Goal: Task Accomplishment & Management: Manage account settings

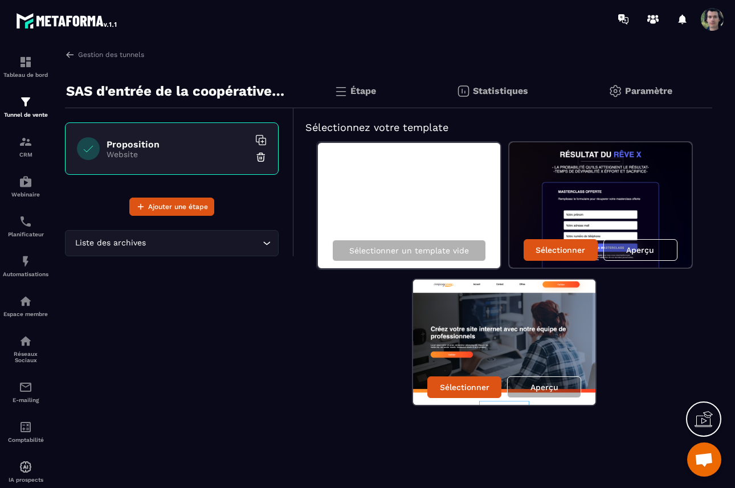
click at [642, 88] on p "Paramètre" at bounding box center [648, 90] width 47 height 11
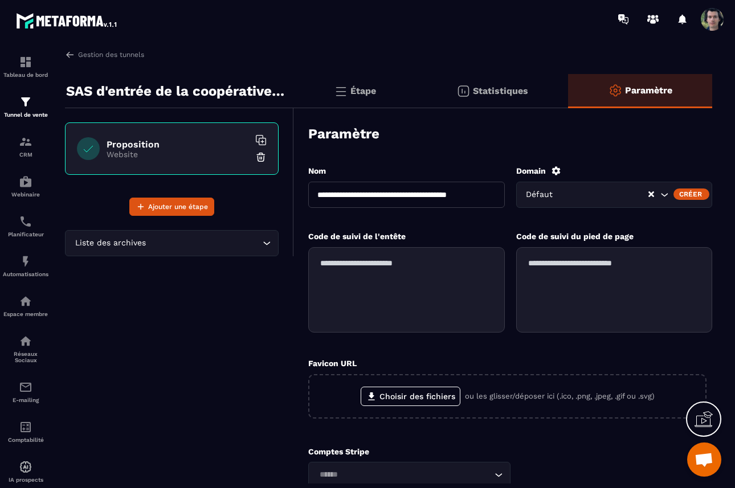
click at [642, 88] on p "Paramètre" at bounding box center [648, 90] width 47 height 11
click at [614, 136] on div "Paramètre" at bounding box center [510, 134] width 404 height 40
click at [646, 194] on input "Search for option" at bounding box center [590, 194] width 134 height 13
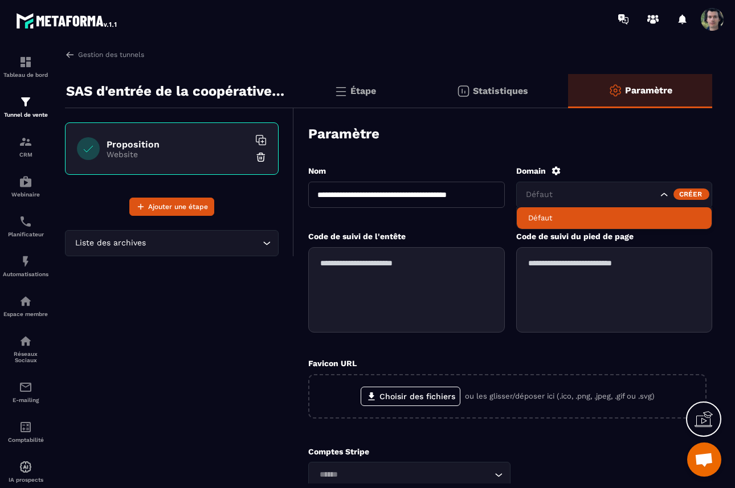
click at [560, 212] on li "Défaut" at bounding box center [613, 218] width 195 height 22
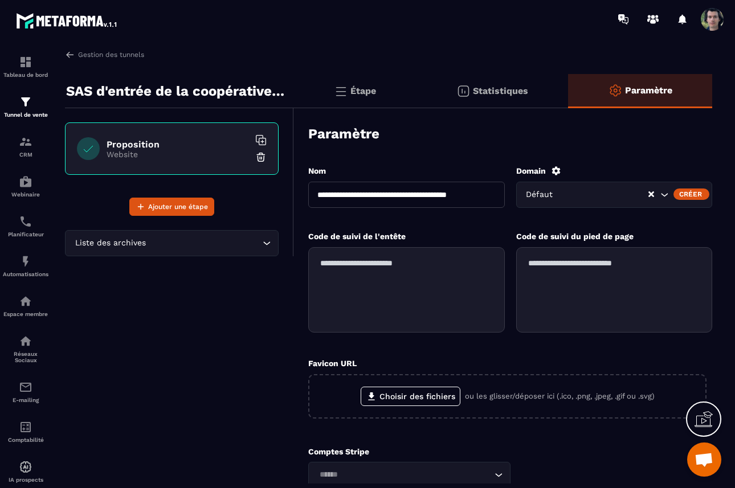
click at [687, 194] on div "Créer" at bounding box center [691, 193] width 36 height 11
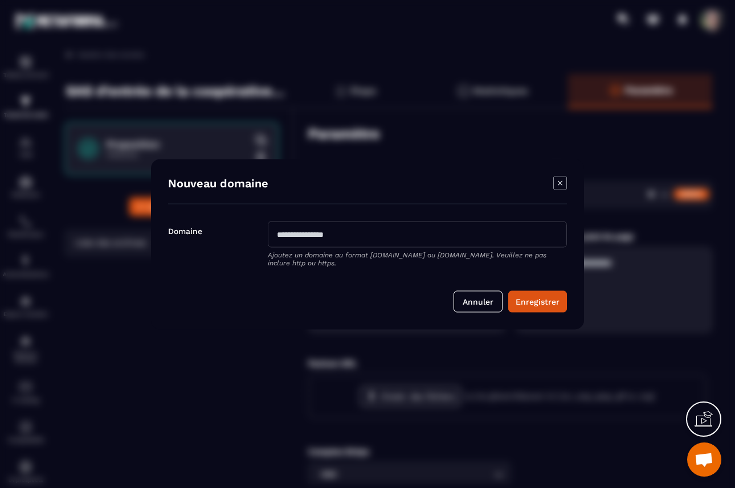
click at [380, 241] on input "Modal window" at bounding box center [417, 234] width 299 height 26
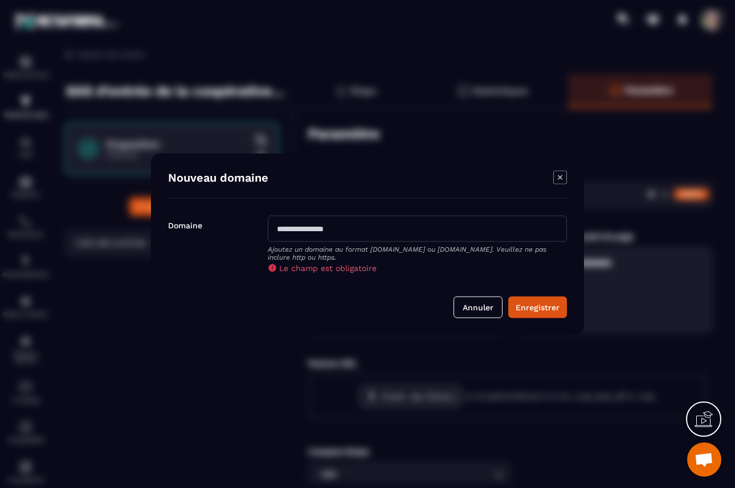
click at [558, 186] on div "Modal window" at bounding box center [560, 178] width 14 height 16
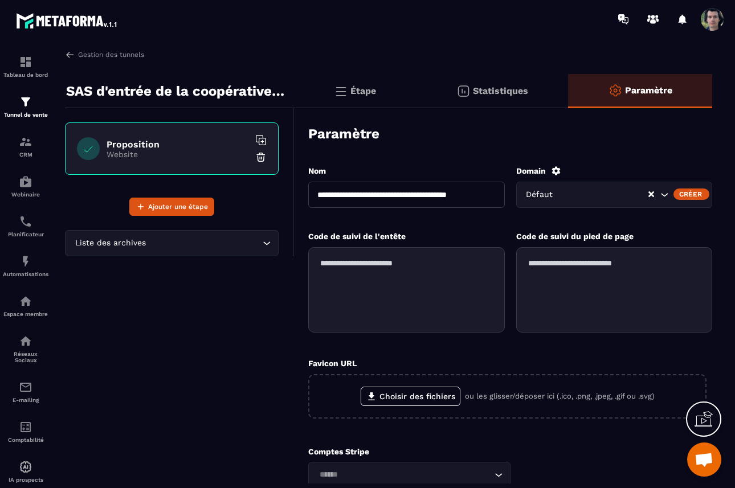
click at [555, 167] on icon at bounding box center [555, 170] width 9 height 9
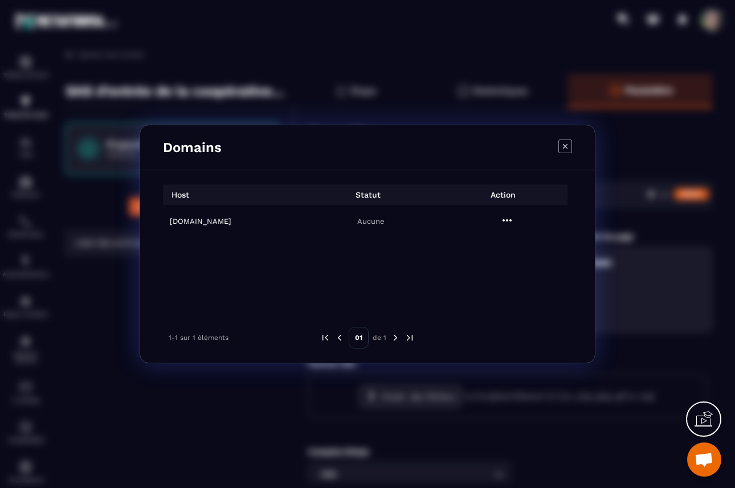
click at [509, 222] on icon "Modal window" at bounding box center [507, 221] width 14 height 14
click at [507, 248] on span "Settings" at bounding box center [509, 248] width 28 height 11
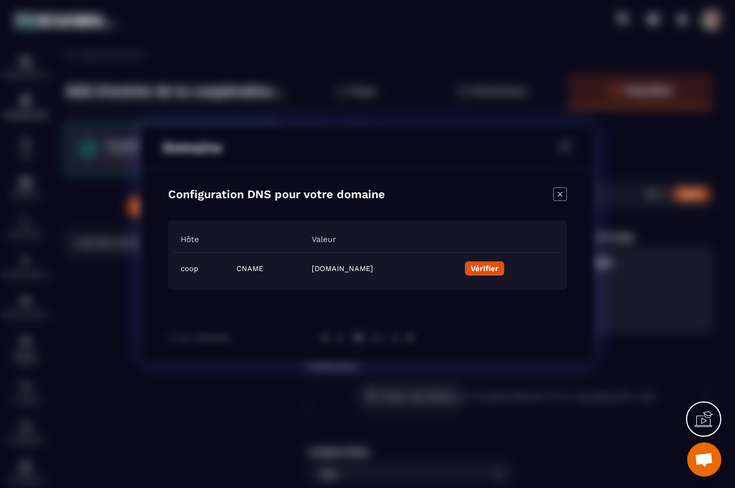
click at [504, 274] on button "Vérifier" at bounding box center [484, 268] width 39 height 14
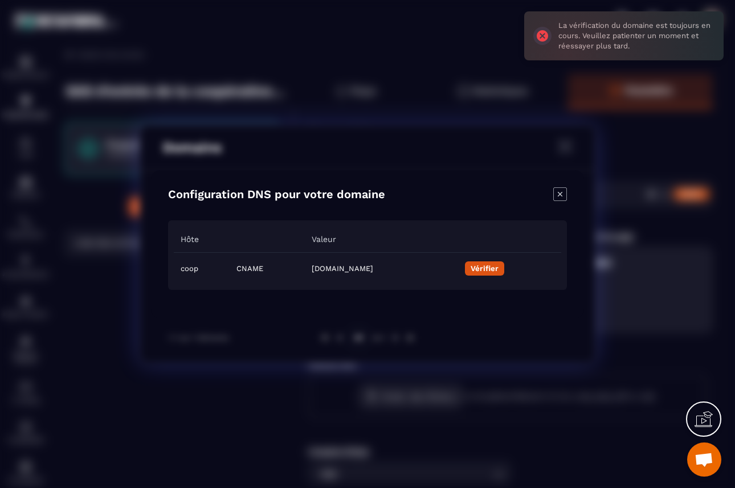
click at [699, 422] on icon at bounding box center [703, 419] width 18 height 18
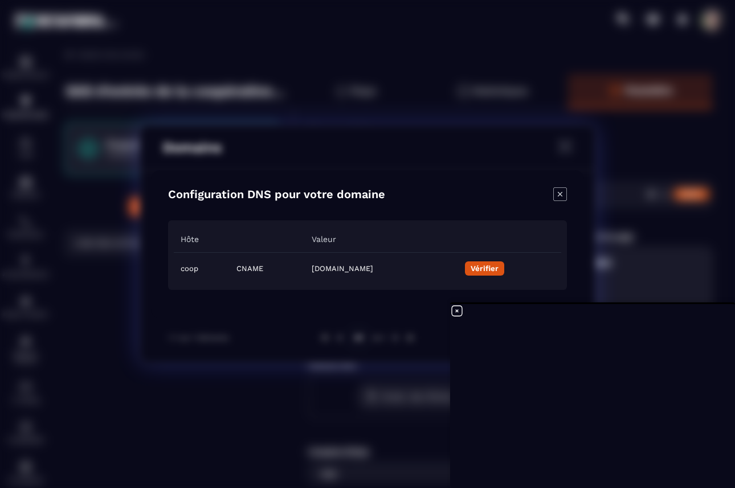
click at [504, 268] on button "Vérifier" at bounding box center [484, 268] width 39 height 14
click at [504, 276] on button "Vérifier" at bounding box center [484, 268] width 39 height 14
click at [504, 273] on button "Vérifier" at bounding box center [484, 268] width 39 height 14
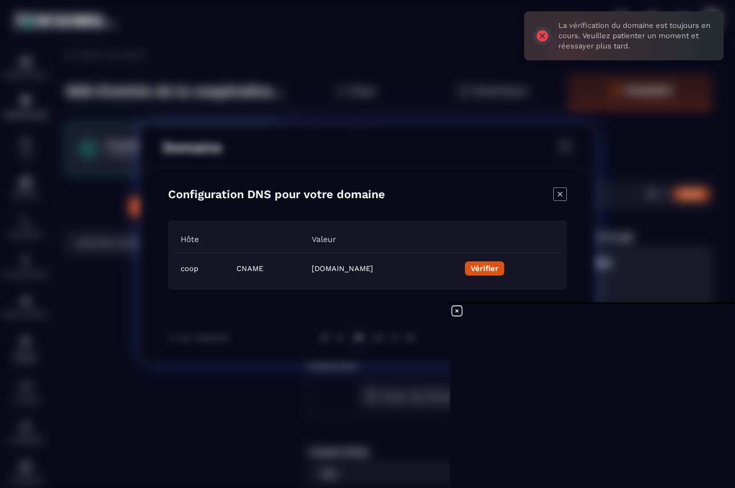
click at [561, 197] on icon "Modal window" at bounding box center [560, 194] width 14 height 14
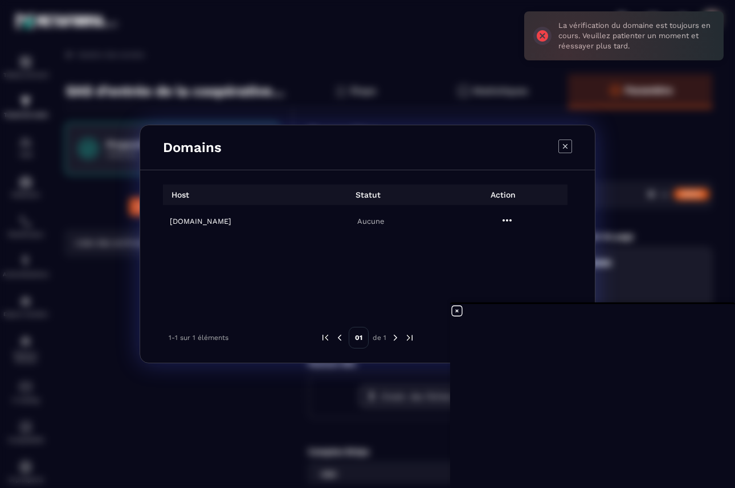
click at [565, 146] on icon "Modal window" at bounding box center [565, 147] width 14 height 14
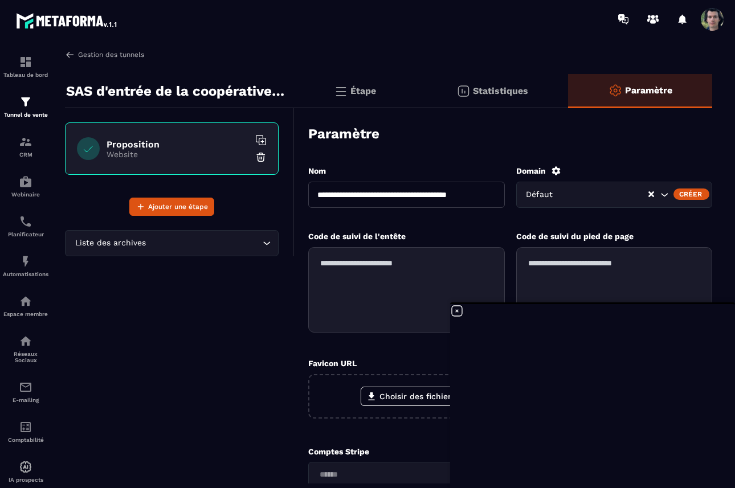
click at [97, 54] on link "Gestion des tunnels" at bounding box center [104, 55] width 79 height 10
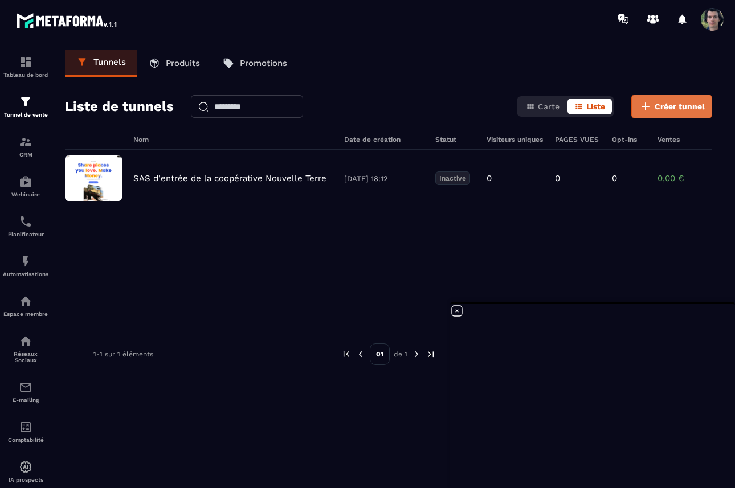
click at [677, 104] on span "Créer tunnel" at bounding box center [679, 106] width 50 height 11
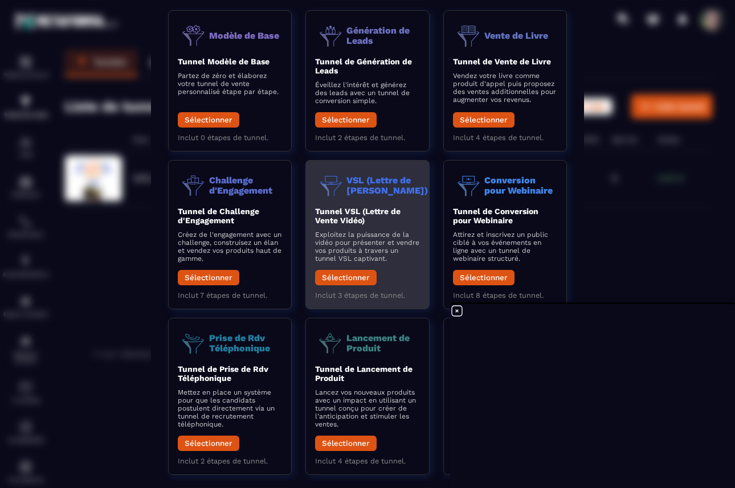
scroll to position [80, 0]
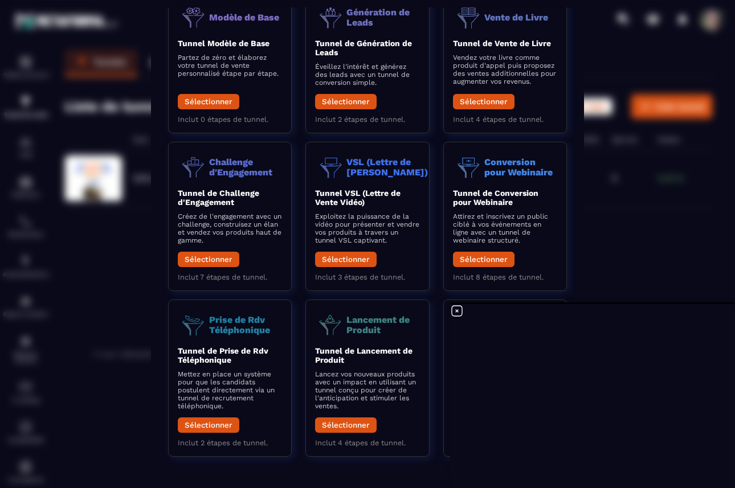
click at [458, 311] on icon at bounding box center [457, 311] width 14 height 14
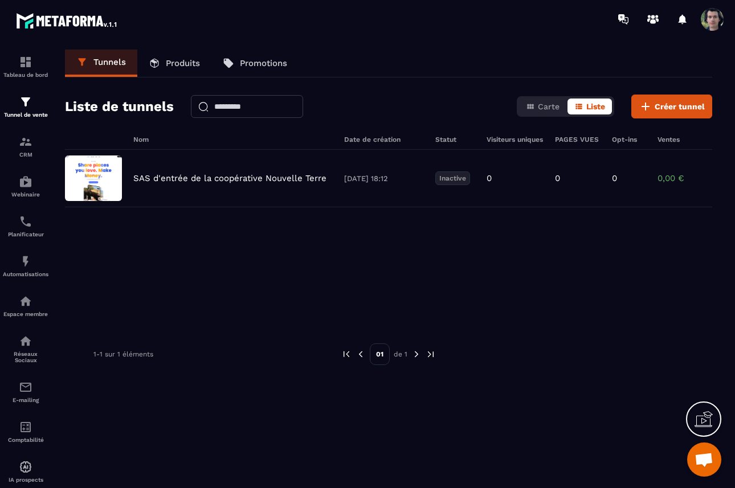
click at [709, 421] on icon at bounding box center [703, 421] width 18 height 11
click at [458, 310] on icon at bounding box center [457, 311] width 14 height 14
click at [538, 110] on span "Carte" at bounding box center [549, 106] width 22 height 9
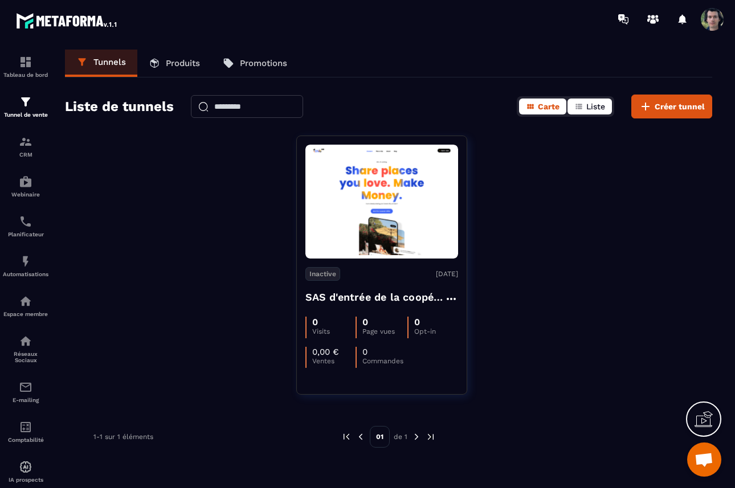
click at [590, 104] on span "Liste" at bounding box center [595, 106] width 19 height 9
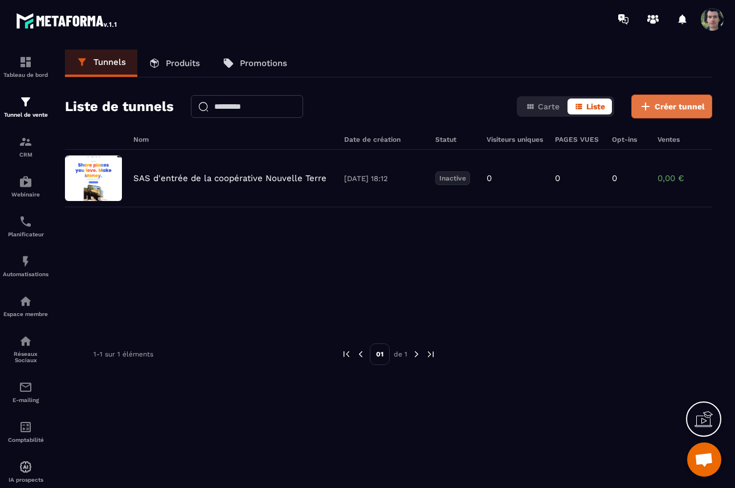
click at [682, 112] on span "Créer tunnel" at bounding box center [679, 106] width 50 height 11
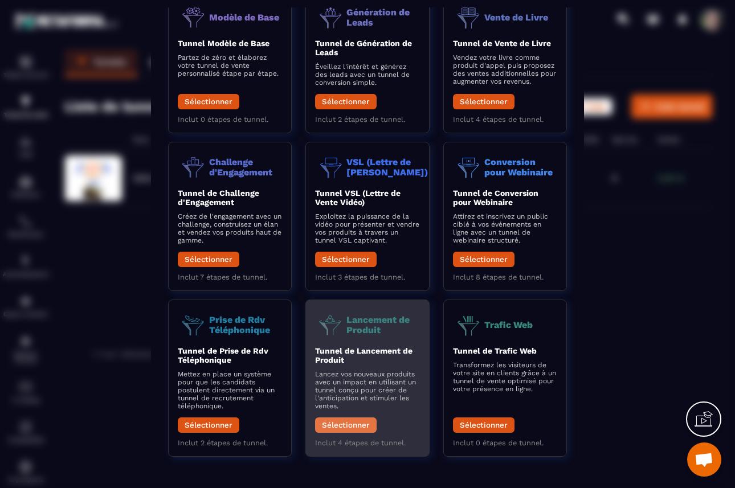
click at [350, 426] on button "Sélectionner" at bounding box center [345, 424] width 61 height 15
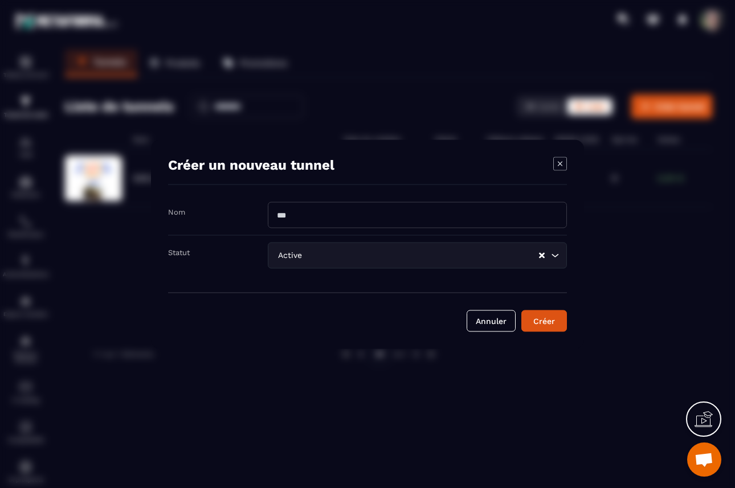
click at [347, 212] on input "Modal window" at bounding box center [417, 215] width 299 height 26
type input "**********"
click at [539, 323] on div "Créer" at bounding box center [543, 320] width 31 height 11
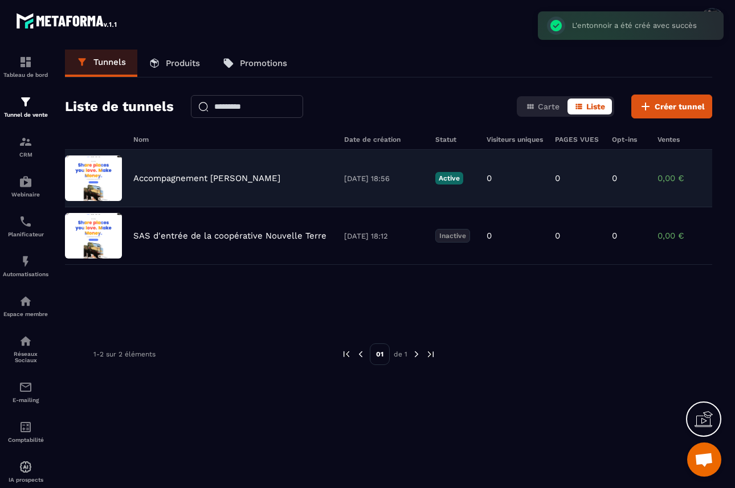
click at [262, 207] on div "Accompagnement [PERSON_NAME] [DATE] 18:56 Active 0 0 0 0,00 € 0" at bounding box center [388, 236] width 647 height 58
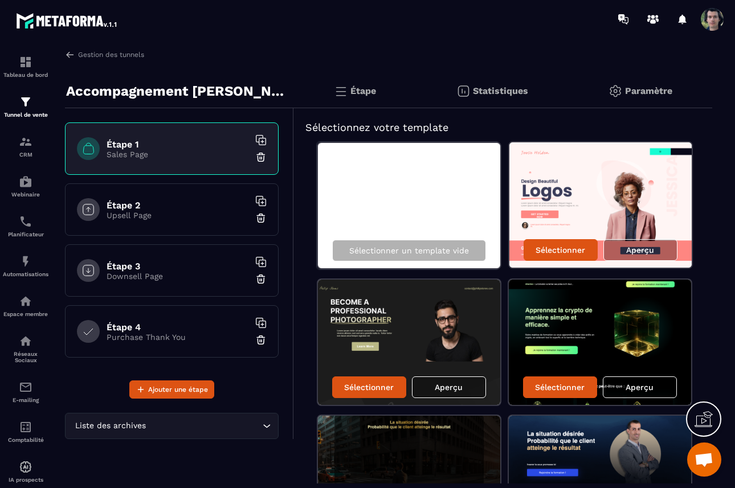
click at [647, 85] on div "Paramètre" at bounding box center [640, 91] width 144 height 34
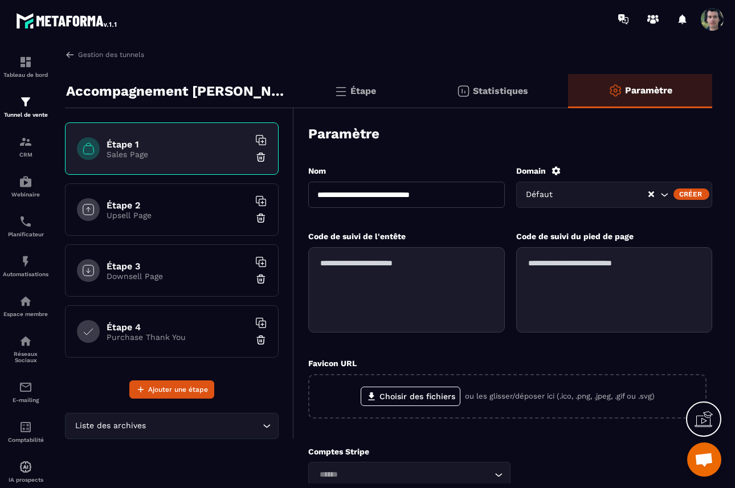
click at [569, 202] on div "Défaut" at bounding box center [614, 195] width 196 height 26
click at [696, 192] on div "Créer" at bounding box center [691, 193] width 36 height 11
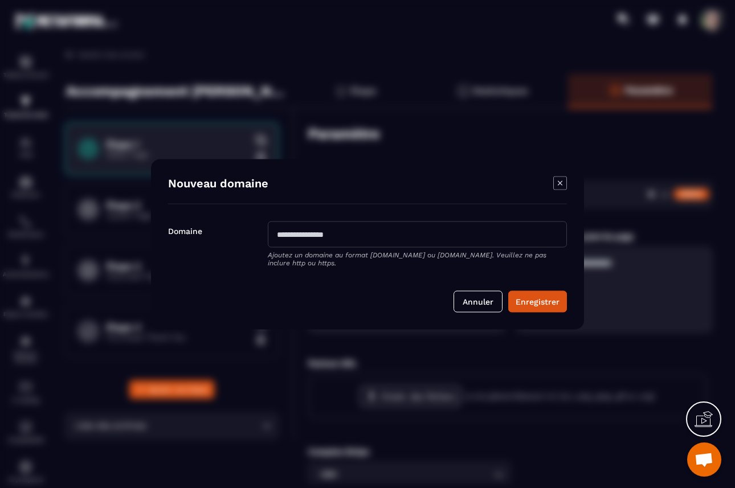
click at [560, 182] on icon "Modal window" at bounding box center [559, 182] width 5 height 5
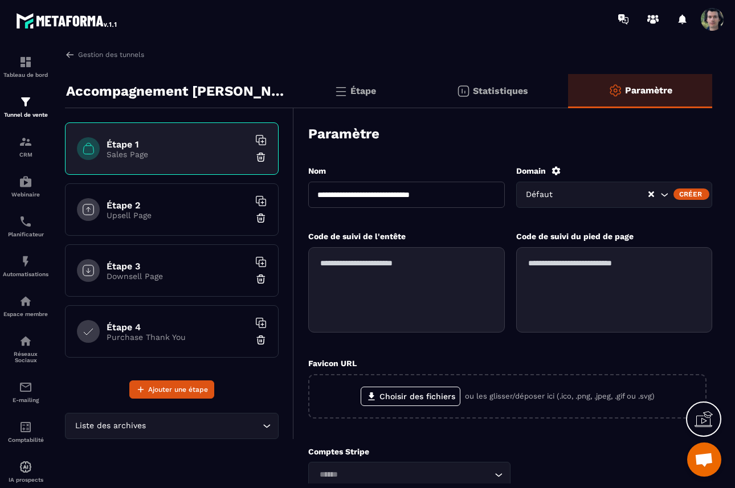
click at [557, 174] on icon at bounding box center [556, 171] width 10 height 10
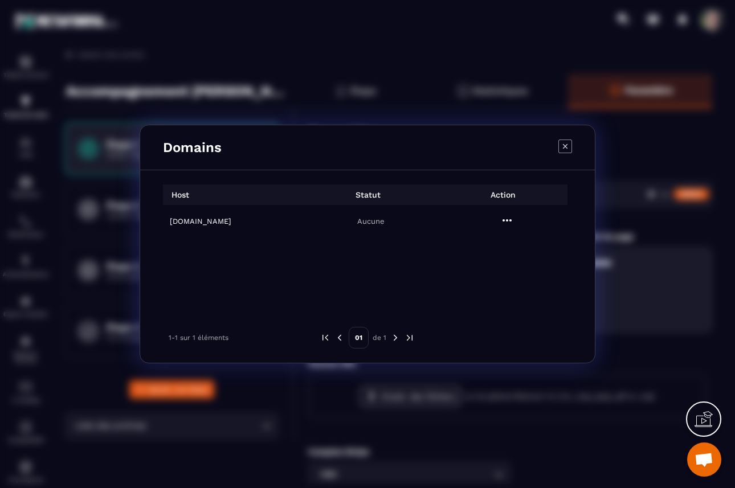
click at [562, 147] on icon "Modal window" at bounding box center [565, 147] width 14 height 14
